Goal: Information Seeking & Learning: Learn about a topic

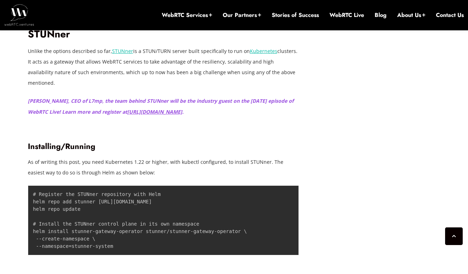
scroll to position [2189, 0]
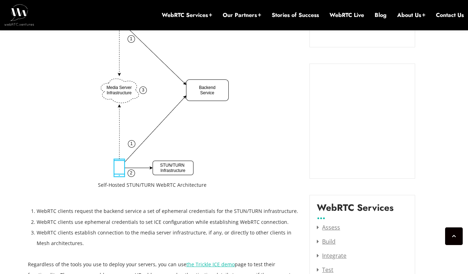
scroll to position [776, 0]
click at [130, 209] on li "WebRTC clients request the backend service a set of ephemeral credentials for t…" at bounding box center [168, 210] width 263 height 11
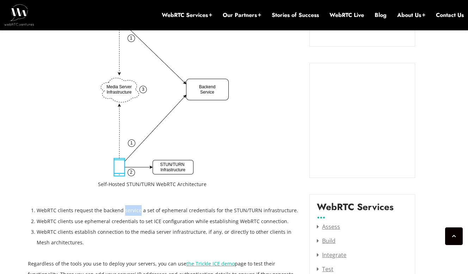
click at [130, 209] on li "WebRTC clients request the backend service a set of ephemeral credentials for t…" at bounding box center [168, 210] width 263 height 11
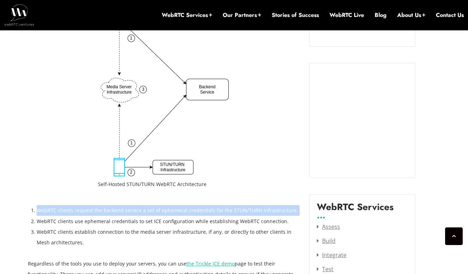
click at [130, 209] on li "WebRTC clients request the backend service a set of ephemeral credentials for t…" at bounding box center [168, 210] width 263 height 11
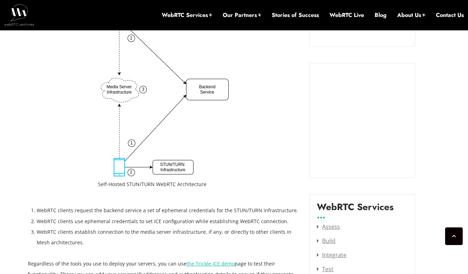
click at [132, 218] on li "WebRTC clients use ephemeral credentials to set ICE configuration while establi…" at bounding box center [168, 221] width 263 height 11
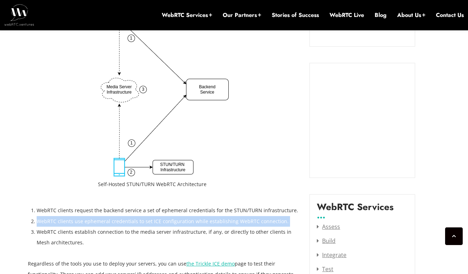
click at [132, 218] on li "WebRTC clients use ephemeral credentials to set ICE configuration while establi…" at bounding box center [168, 221] width 263 height 11
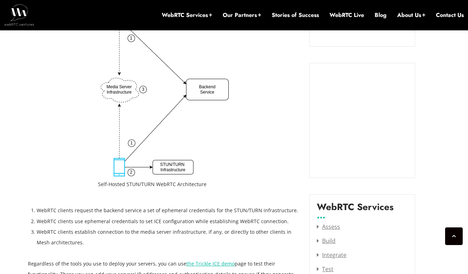
click at [131, 230] on li "WebRTC clients establish connection to the media server infrastructure, if any,…" at bounding box center [168, 236] width 263 height 21
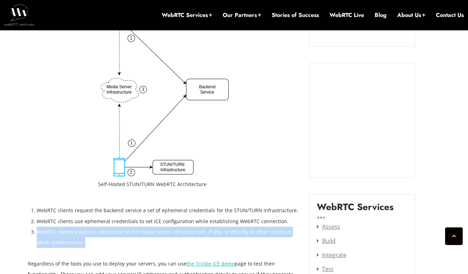
click at [131, 230] on li "WebRTC clients establish connection to the media server infrastructure, if any,…" at bounding box center [168, 236] width 263 height 21
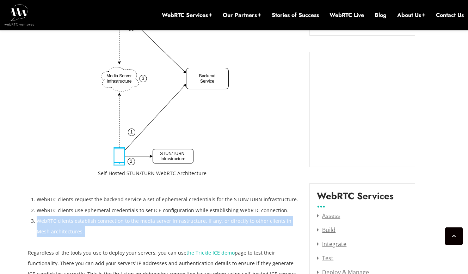
scroll to position [704, 0]
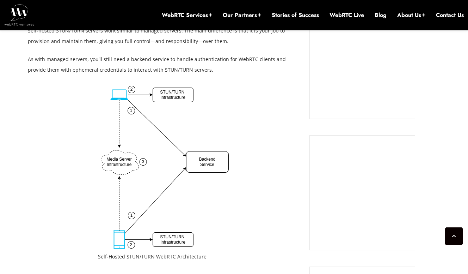
click at [186, 213] on img at bounding box center [163, 167] width 131 height 163
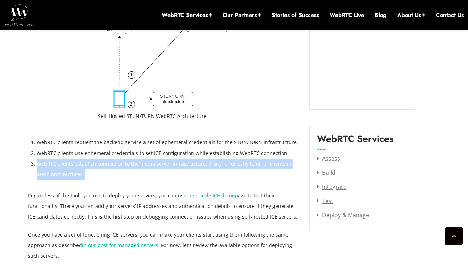
scroll to position [861, 0]
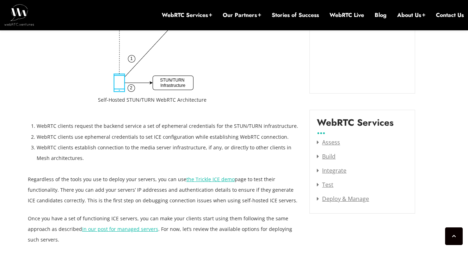
click at [124, 178] on p "Regardless of the tools you use to deploy your servers, you can use the Trickle…" at bounding box center [163, 190] width 271 height 32
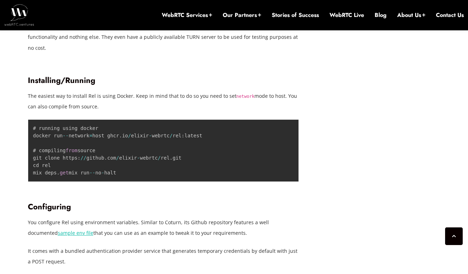
scroll to position [1786, 0]
